Goal: Task Accomplishment & Management: Manage account settings

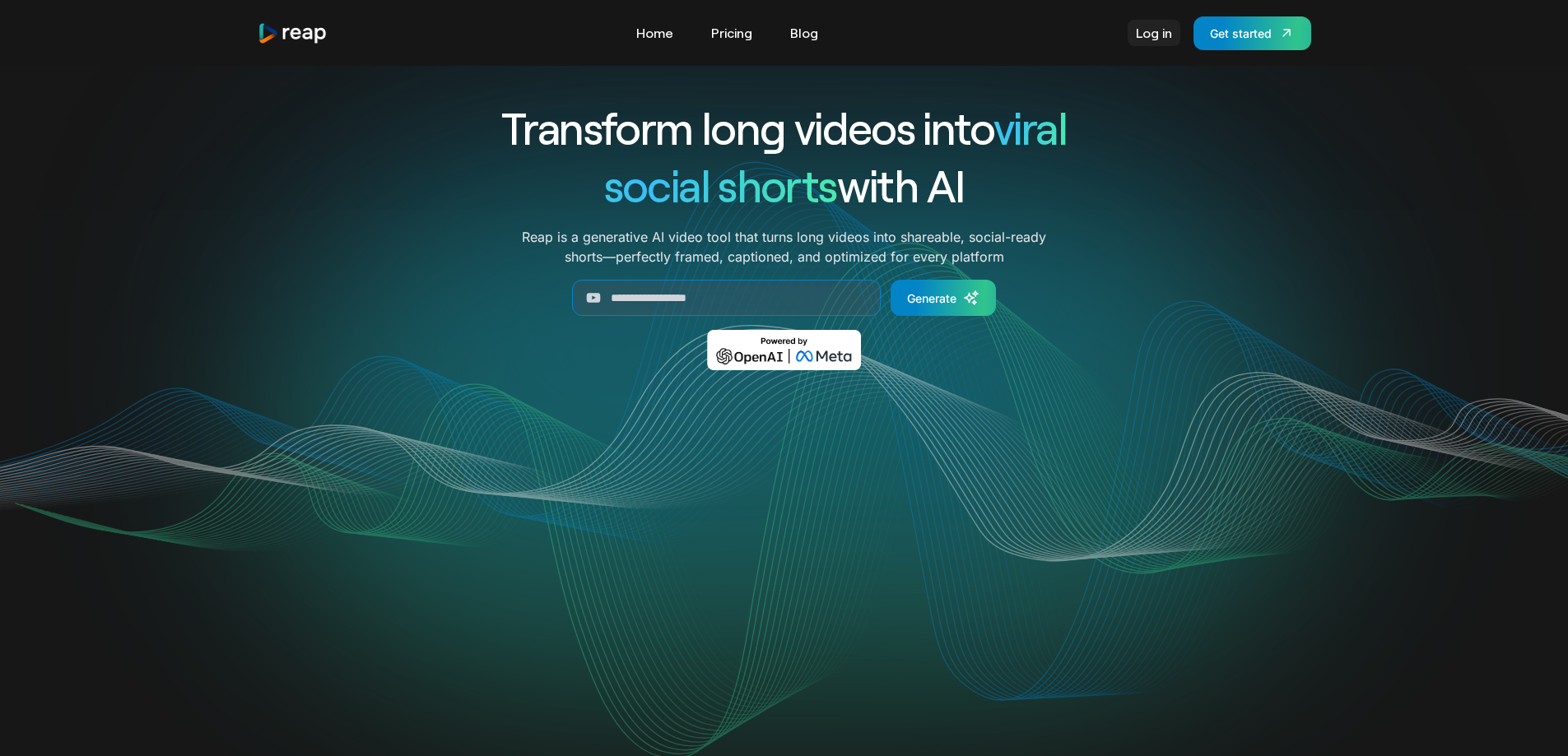
click at [1139, 37] on link "Log in" at bounding box center [1153, 32] width 53 height 26
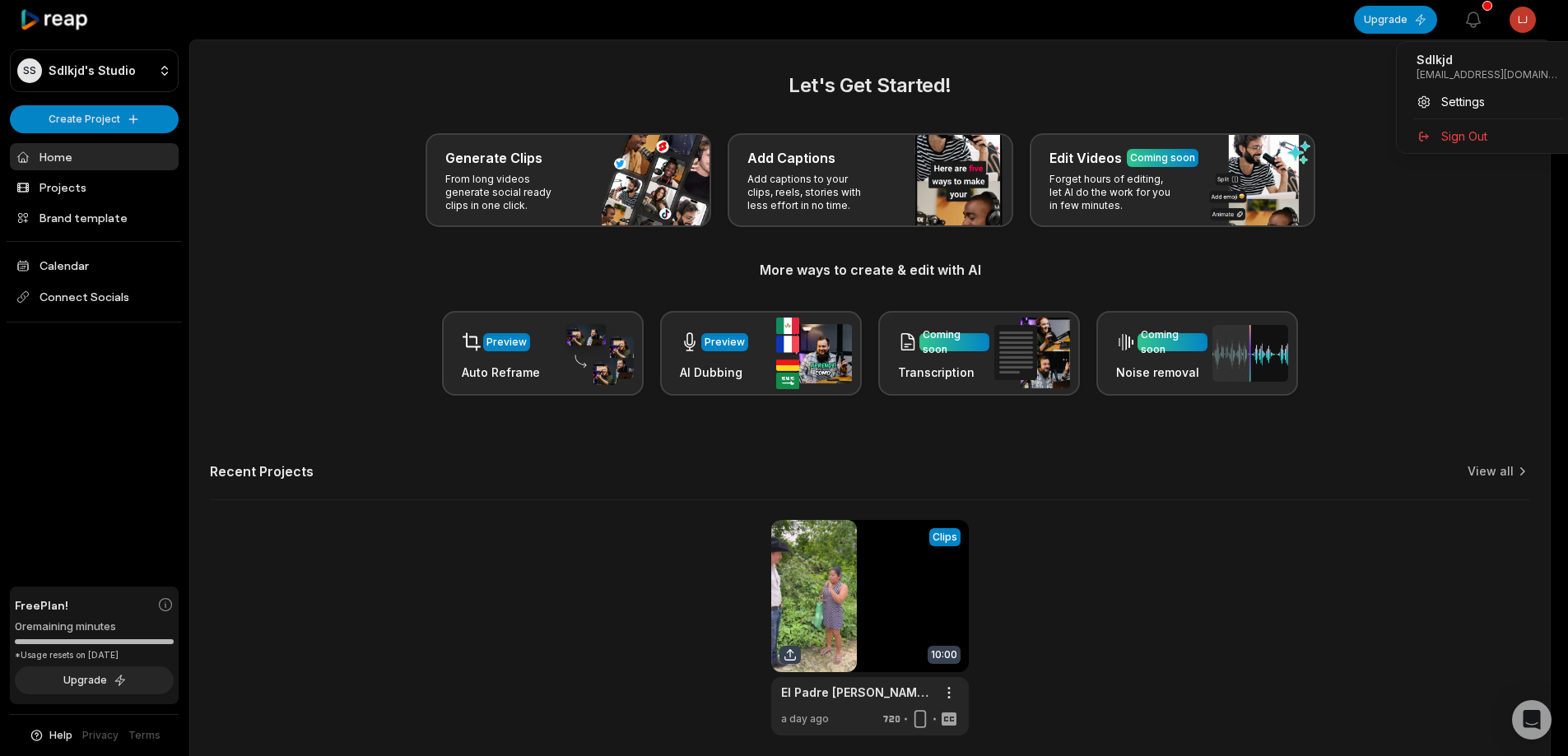
click at [1527, 20] on html "SS Sdlkjd's Studio Create Project Home Projects Brand template Calendar Connect…" at bounding box center [784, 378] width 1568 height 756
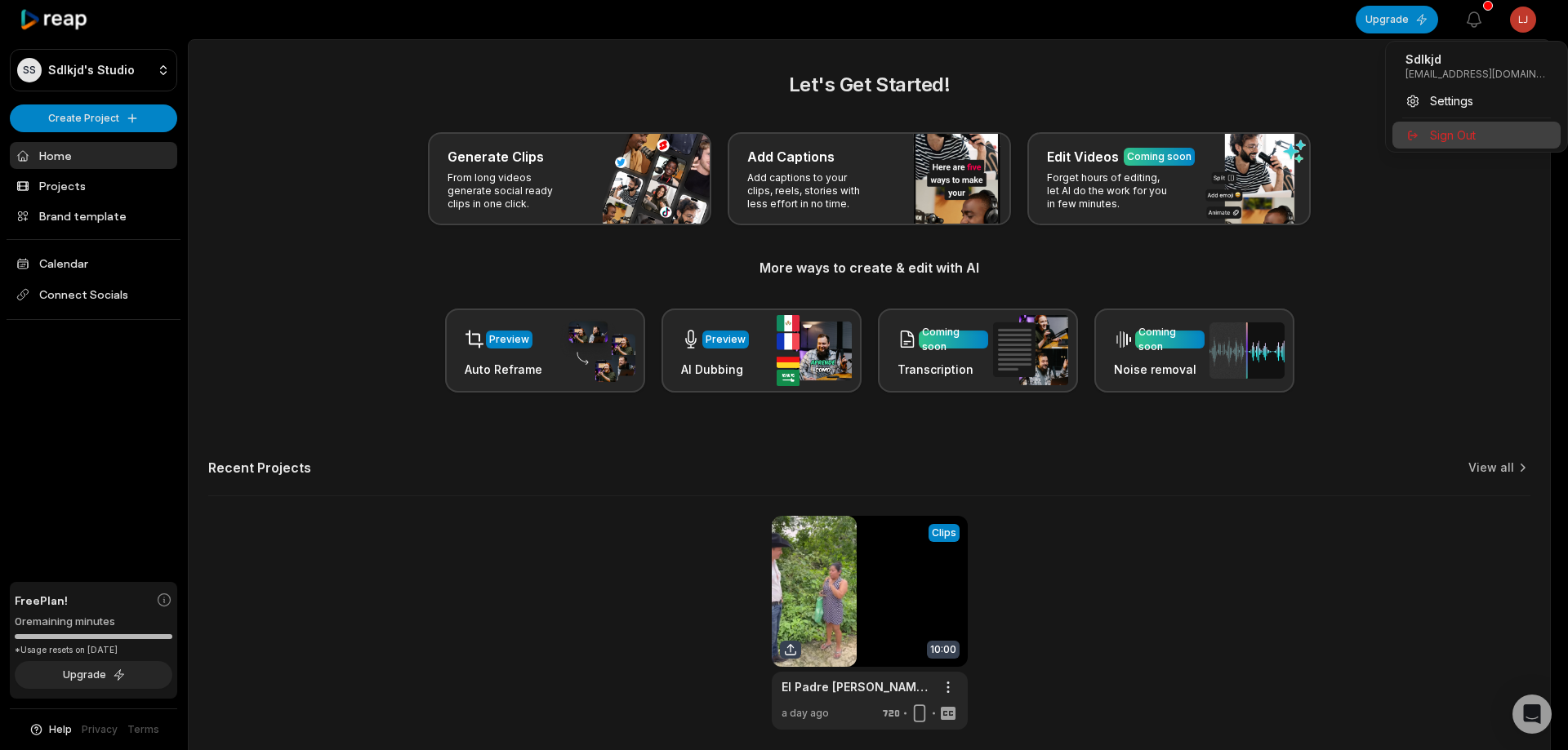
click at [1506, 127] on div "Sign Out" at bounding box center [1475, 135] width 168 height 27
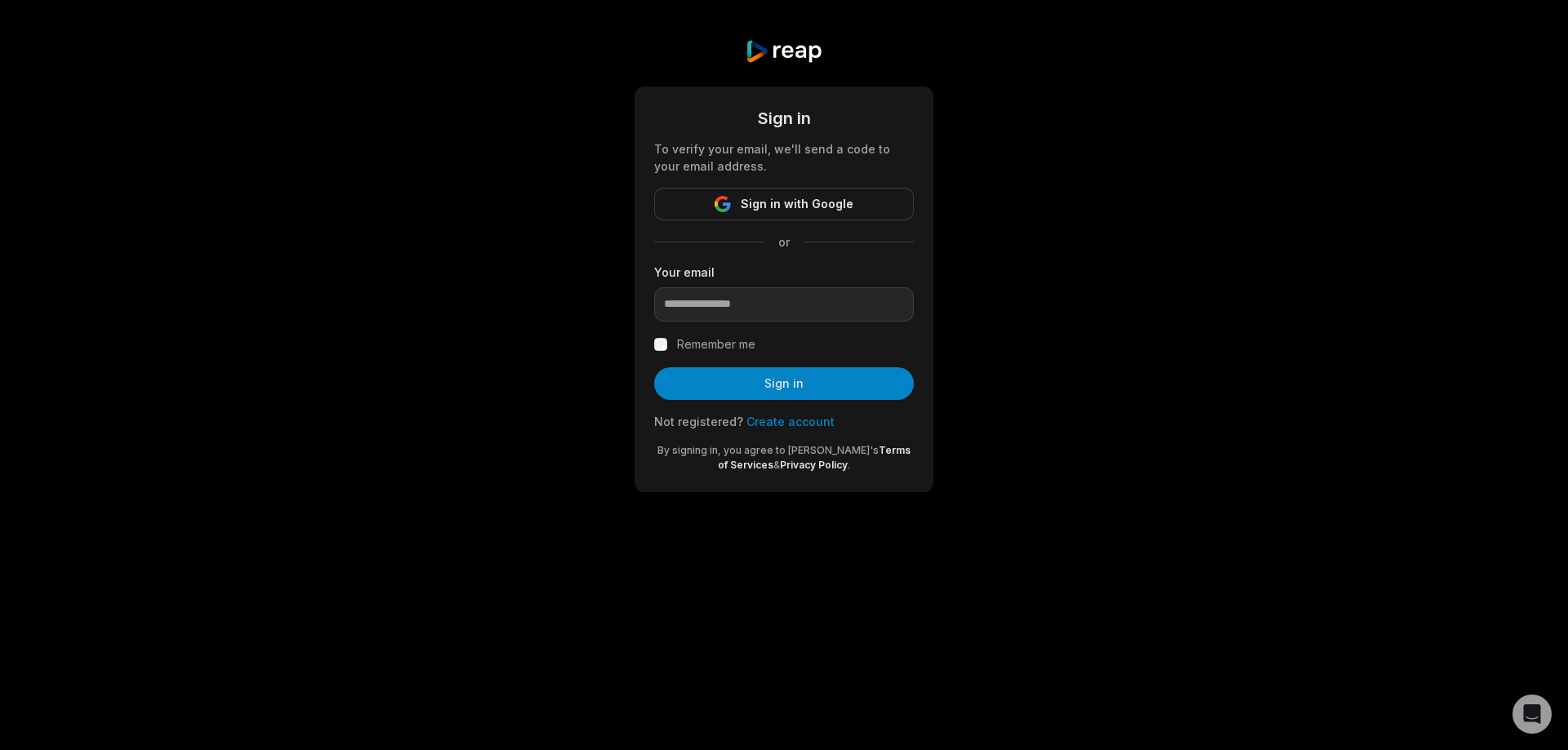
click at [809, 425] on link "Create account" at bounding box center [790, 421] width 88 height 14
